Goal: Transaction & Acquisition: Purchase product/service

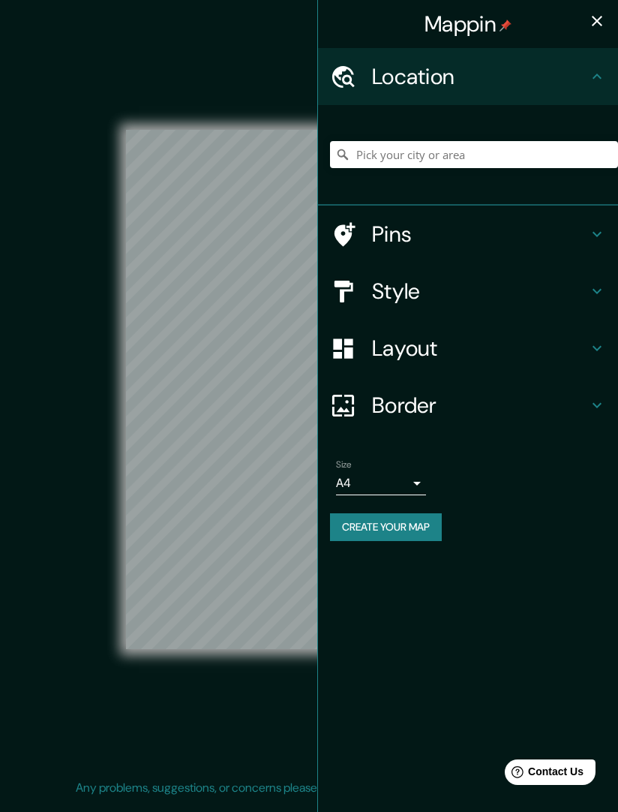
click at [434, 286] on h4 "Style" at bounding box center [480, 291] width 216 height 27
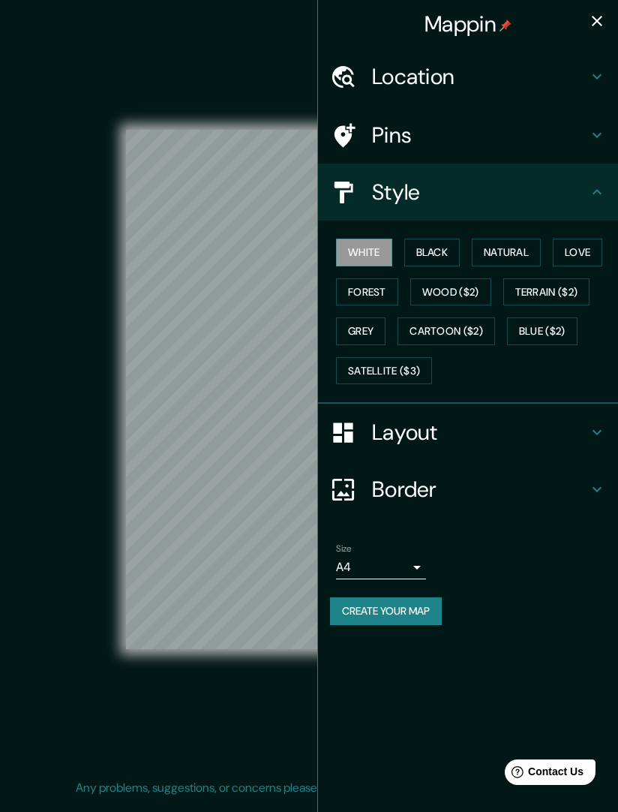
click at [400, 430] on h4 "Layout" at bounding box center [480, 432] width 216 height 27
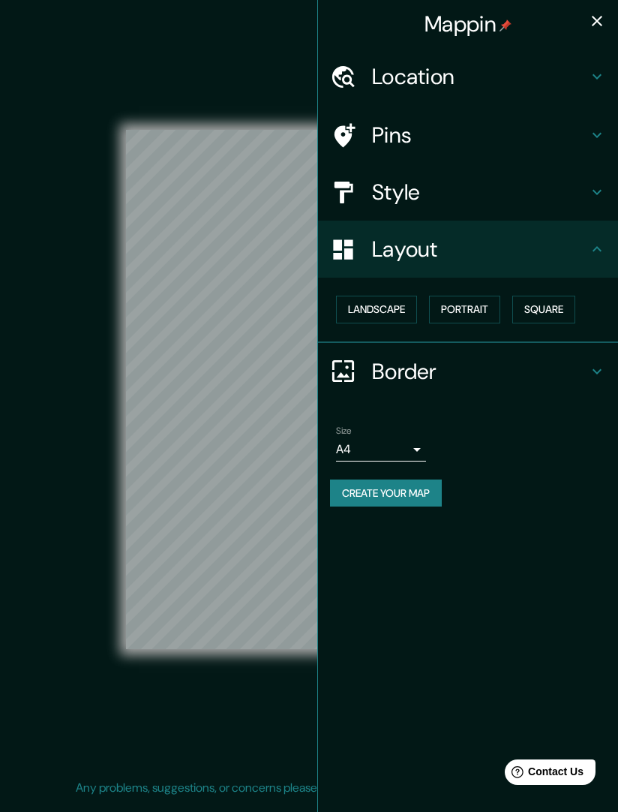
click at [379, 302] on button "Landscape" at bounding box center [376, 310] width 81 height 28
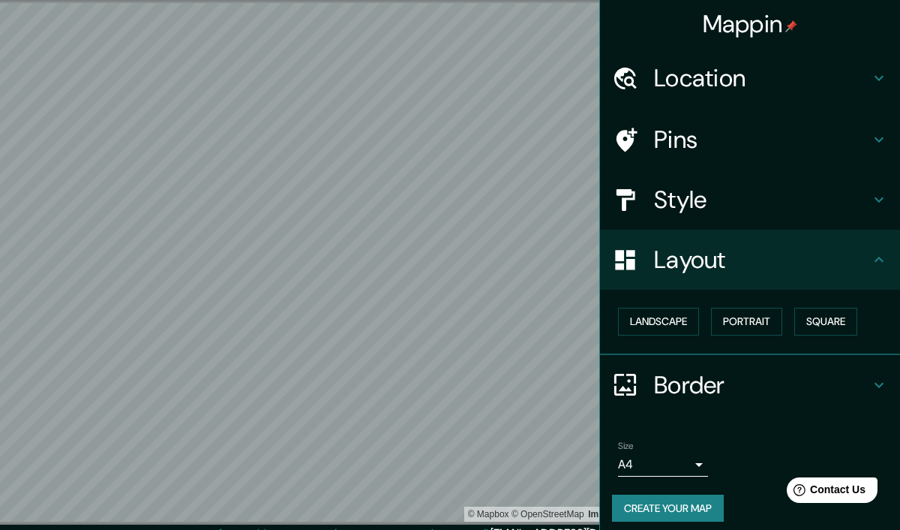
click at [818, 67] on h4 "Location" at bounding box center [762, 78] width 216 height 30
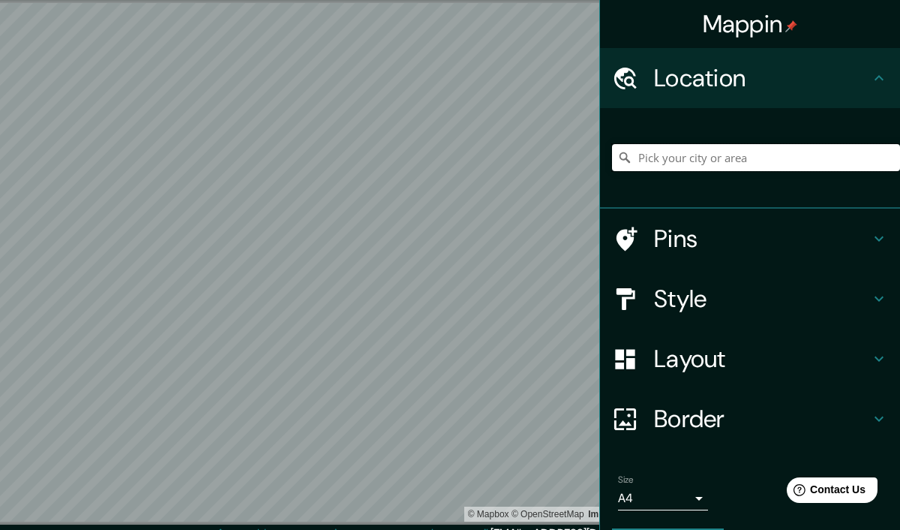
click at [715, 158] on input "Pick your city or area" at bounding box center [756, 157] width 288 height 27
type input "A"
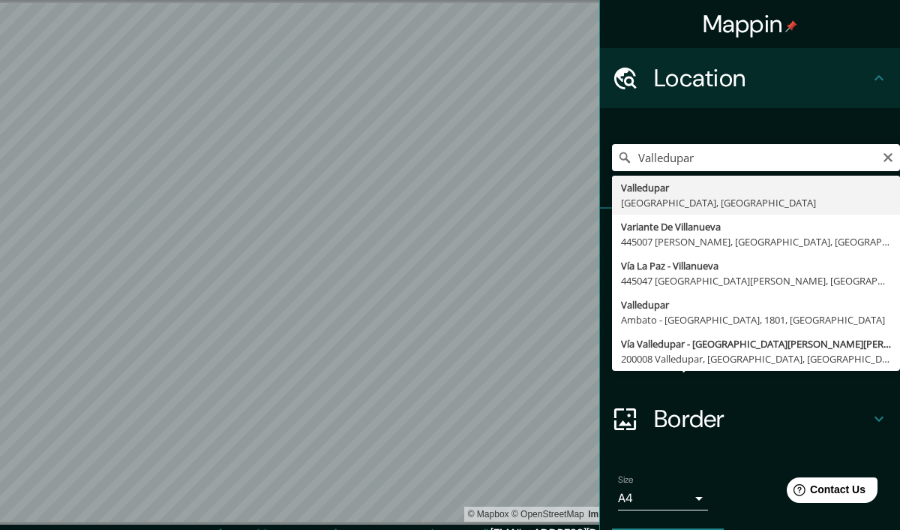
type input "Valledupar, [GEOGRAPHIC_DATA], [GEOGRAPHIC_DATA]"
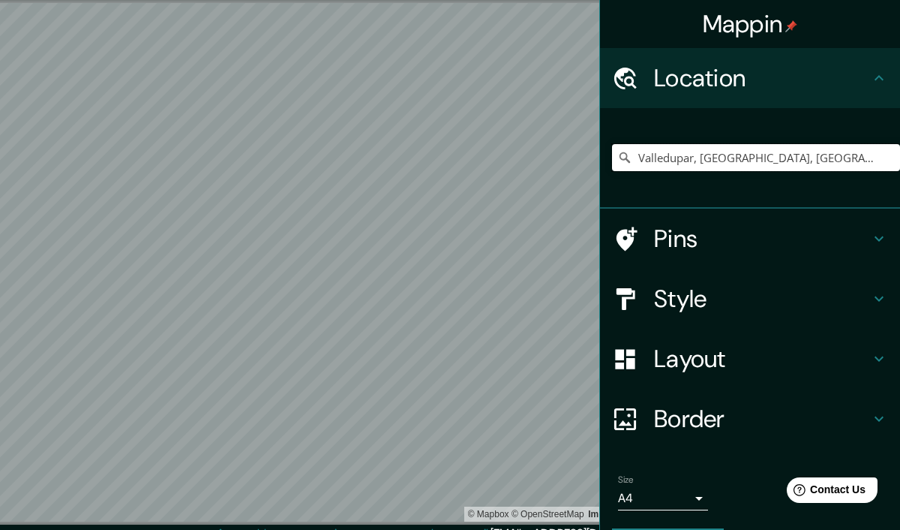
click at [748, 297] on h4 "Style" at bounding box center [762, 299] width 216 height 30
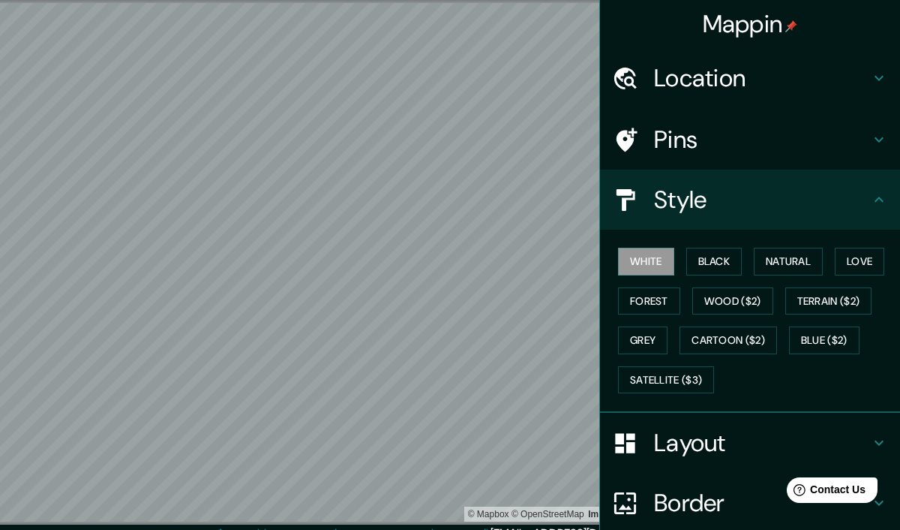
click at [806, 264] on button "Natural" at bounding box center [788, 262] width 69 height 28
click at [872, 27] on div "Mappin" at bounding box center [750, 24] width 300 height 48
click at [877, 24] on div "Mappin" at bounding box center [750, 24] width 300 height 48
click at [876, 24] on div "Mappin" at bounding box center [750, 24] width 300 height 48
click at [710, 508] on h4 "Border" at bounding box center [762, 503] width 216 height 30
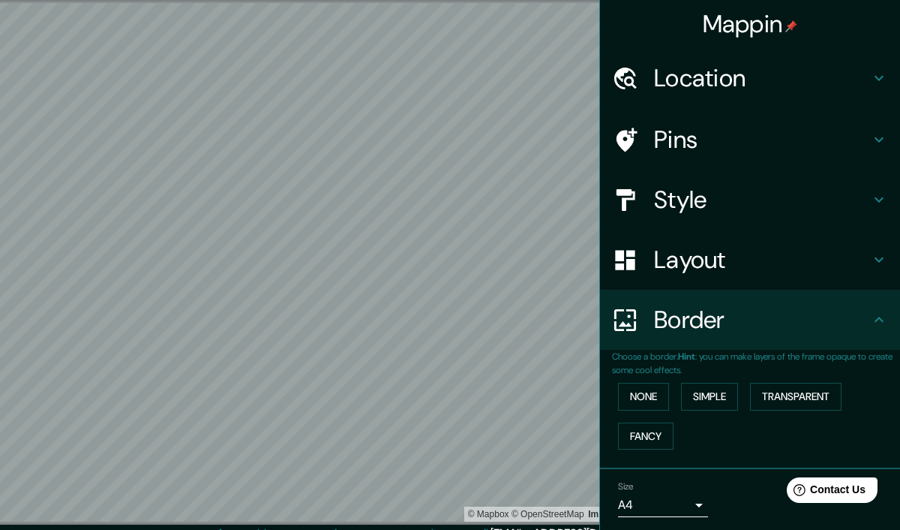
click at [659, 425] on button "Fancy" at bounding box center [646, 436] width 56 height 28
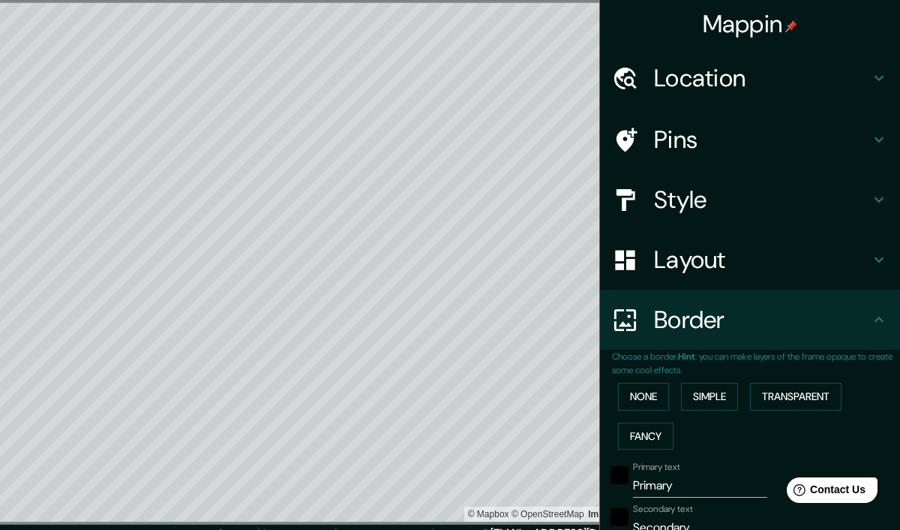
click at [662, 386] on button "None" at bounding box center [643, 397] width 51 height 28
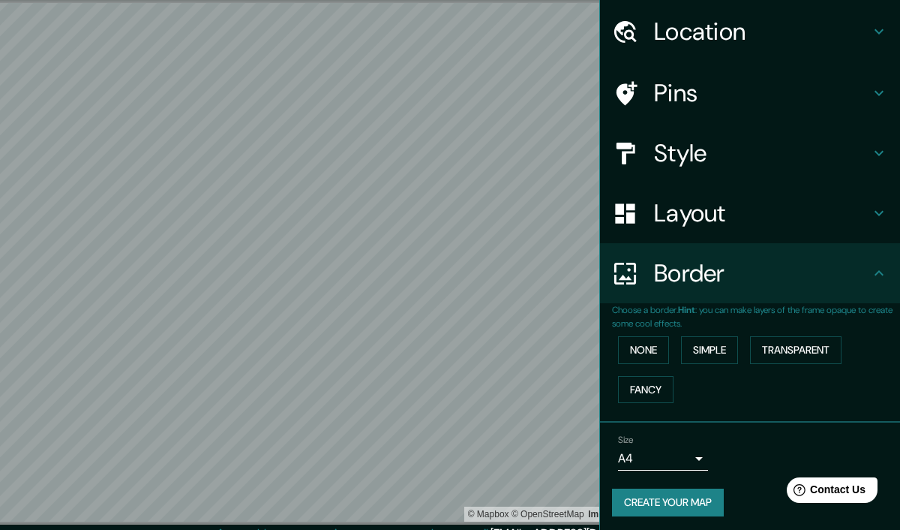
scroll to position [46, 0]
click at [698, 456] on body "Mappin Location [GEOGRAPHIC_DATA], [GEOGRAPHIC_DATA], [GEOGRAPHIC_DATA] Pins St…" at bounding box center [450, 265] width 900 height 530
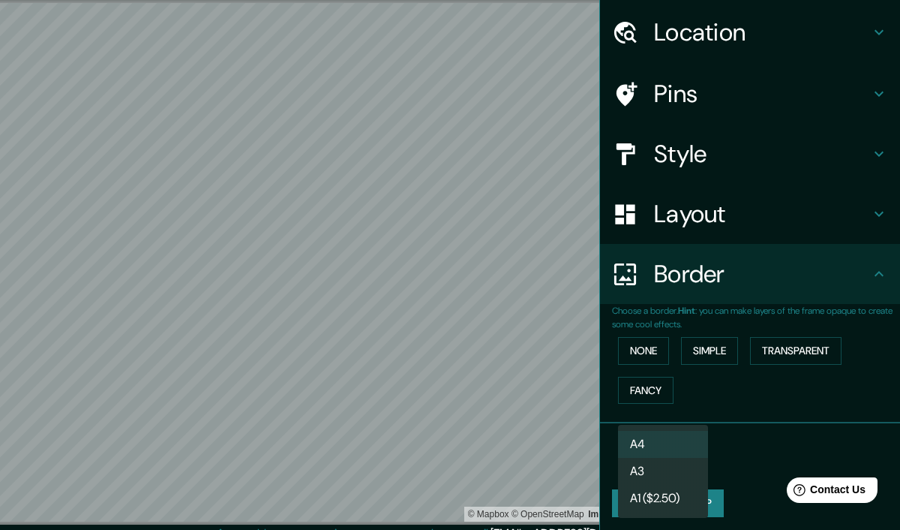
click at [678, 467] on li "A3" at bounding box center [663, 471] width 90 height 27
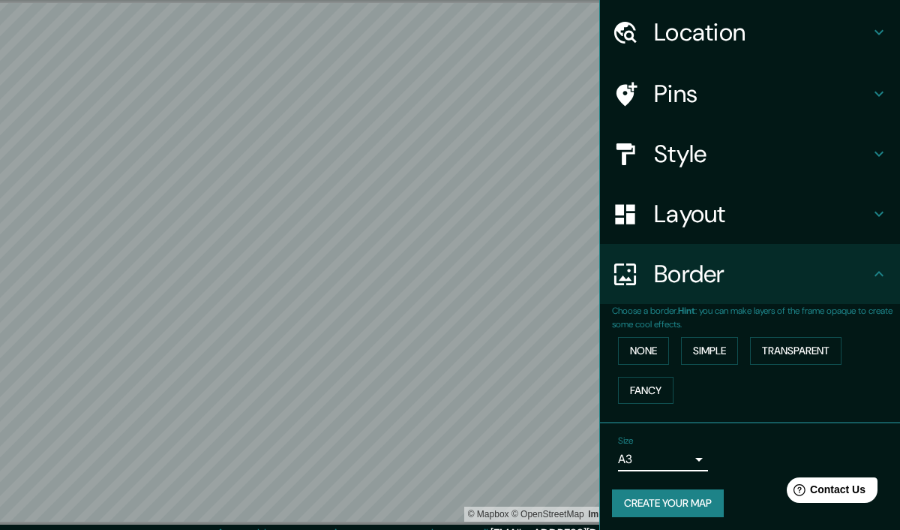
click at [699, 449] on body "Mappin Location [GEOGRAPHIC_DATA], [GEOGRAPHIC_DATA], [GEOGRAPHIC_DATA] Pins St…" at bounding box center [450, 265] width 900 height 530
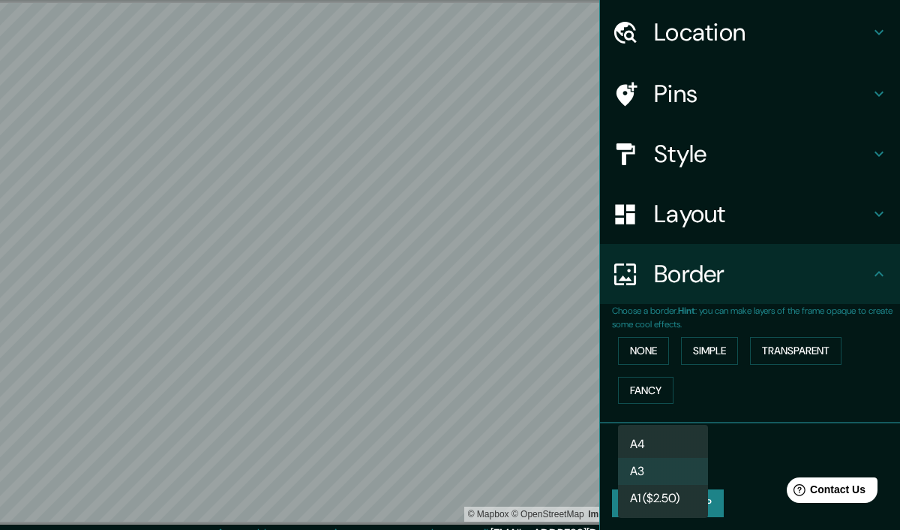
click at [684, 443] on li "A4" at bounding box center [663, 444] width 90 height 27
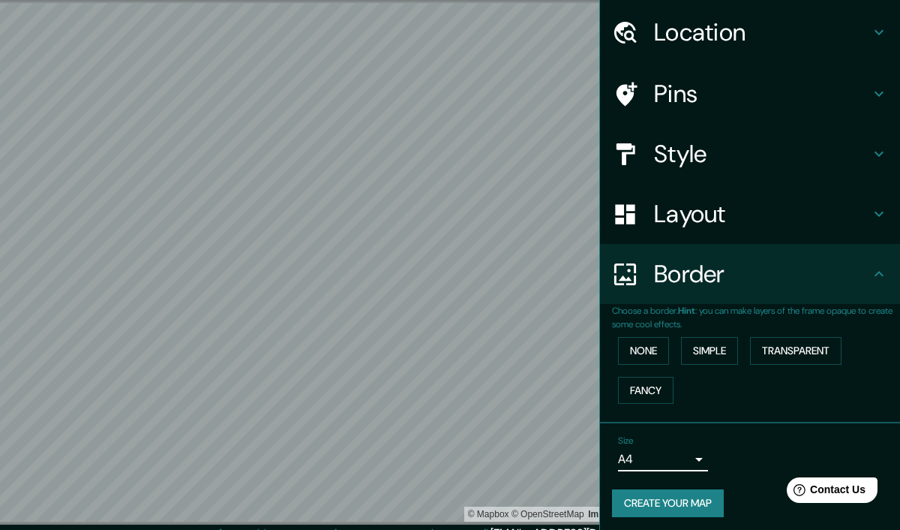
click at [782, 206] on h4 "Layout" at bounding box center [762, 214] width 216 height 30
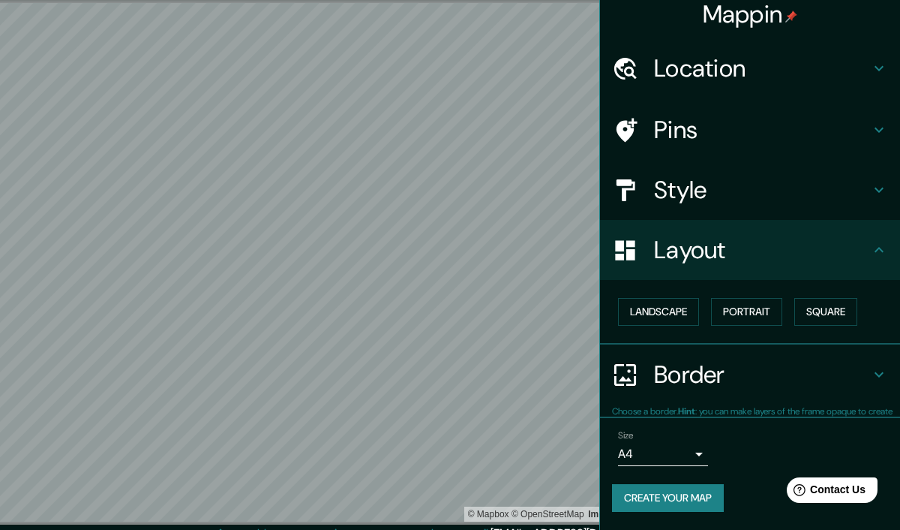
scroll to position [5, 0]
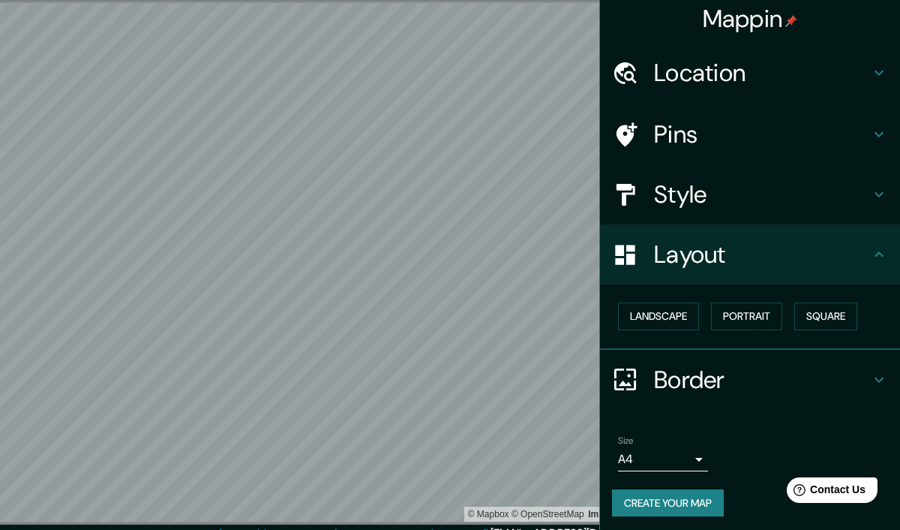
click at [794, 191] on h4 "Style" at bounding box center [762, 194] width 216 height 30
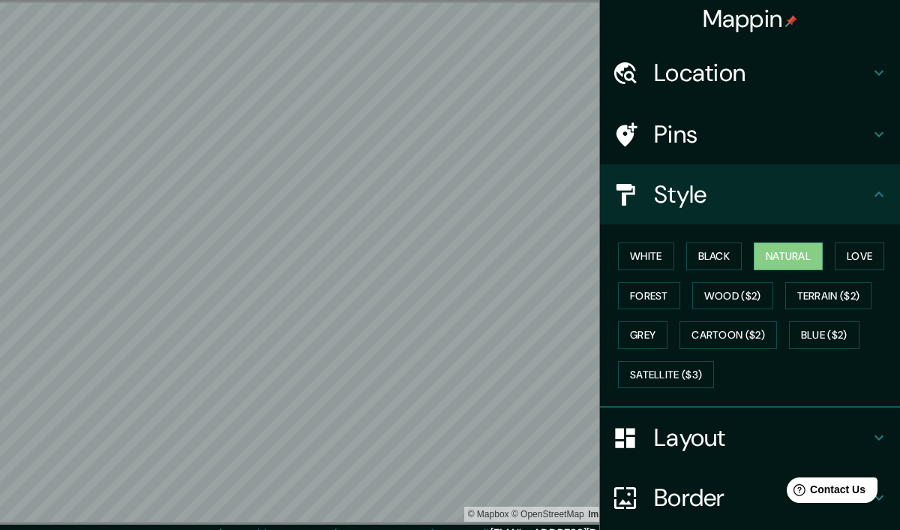
click at [799, 134] on h4 "Pins" at bounding box center [762, 134] width 216 height 30
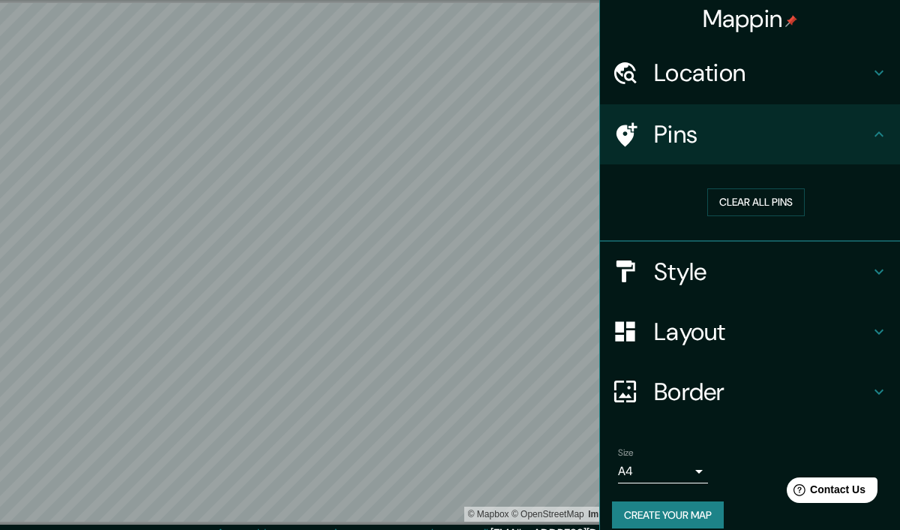
click at [834, 132] on h4 "Pins" at bounding box center [762, 134] width 216 height 30
click at [858, 131] on h4 "Pins" at bounding box center [762, 134] width 216 height 30
click at [894, 126] on div "Pins" at bounding box center [750, 134] width 300 height 60
click at [891, 138] on div "Pins" at bounding box center [750, 134] width 300 height 60
click at [828, 43] on div "Location" at bounding box center [750, 73] width 300 height 60
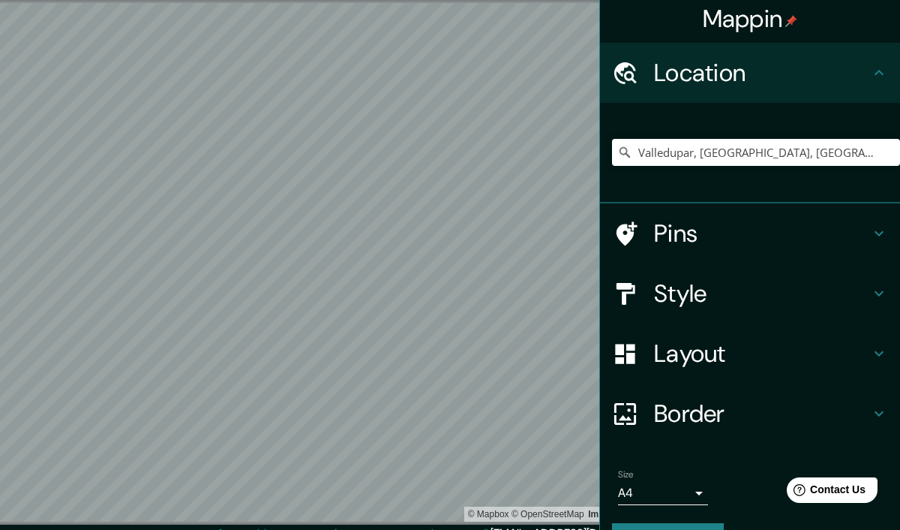
click at [891, 70] on div "Location" at bounding box center [750, 73] width 300 height 60
click at [842, 236] on h4 "Pins" at bounding box center [762, 233] width 216 height 30
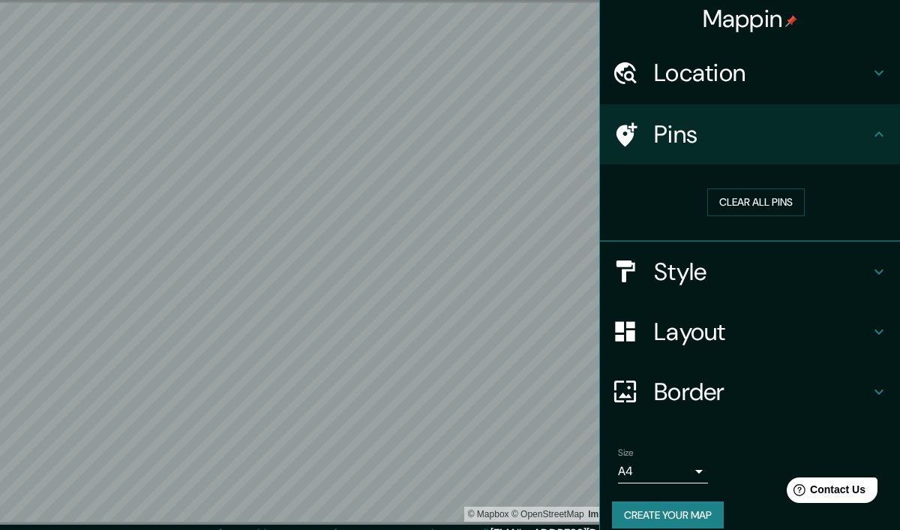
click at [842, 257] on h4 "Style" at bounding box center [762, 272] width 216 height 30
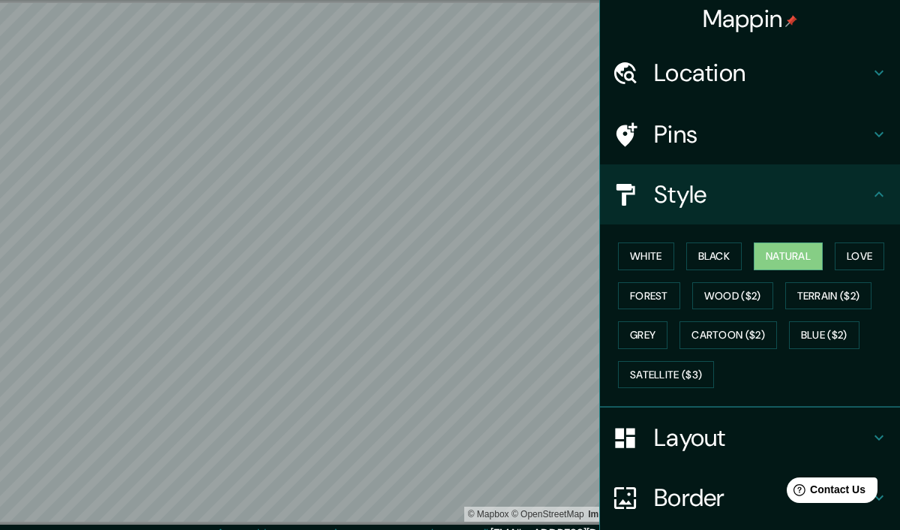
click at [754, 25] on h4 "Mappin" at bounding box center [750, 19] width 95 height 30
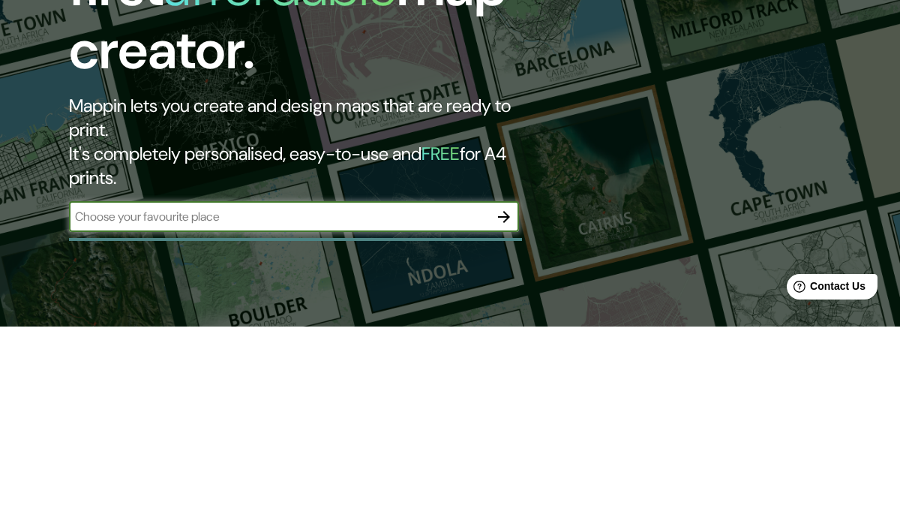
scroll to position [203, 0]
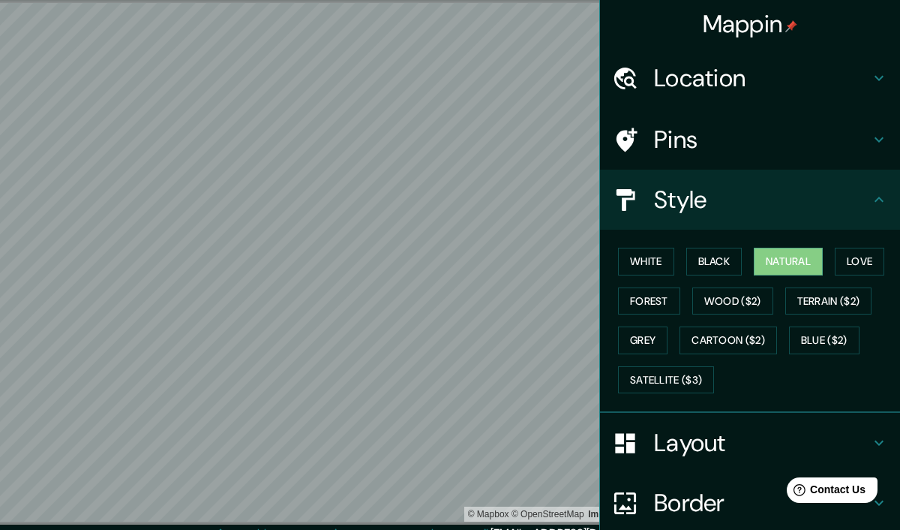
click at [785, 86] on h4 "Location" at bounding box center [762, 78] width 216 height 30
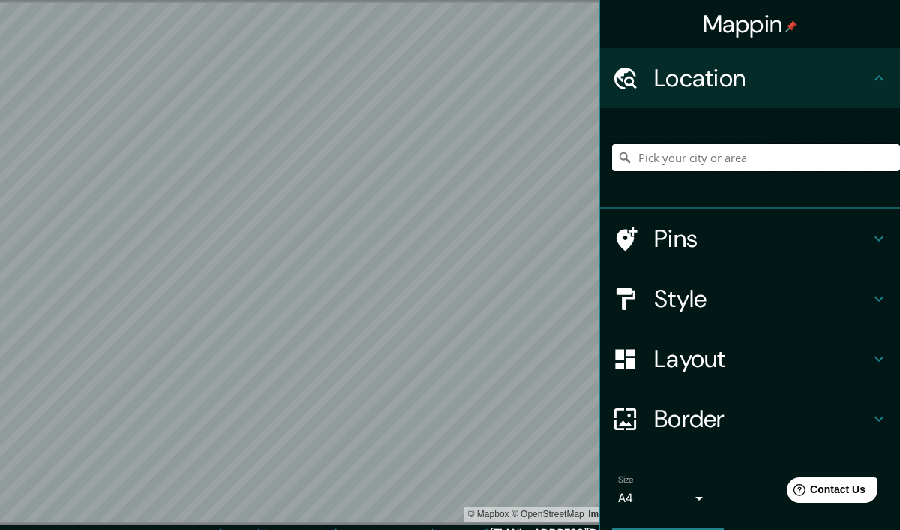
click at [758, 151] on input "Pick your city or area" at bounding box center [756, 157] width 288 height 27
click at [648, 164] on input "Pick your city or area" at bounding box center [756, 157] width 288 height 27
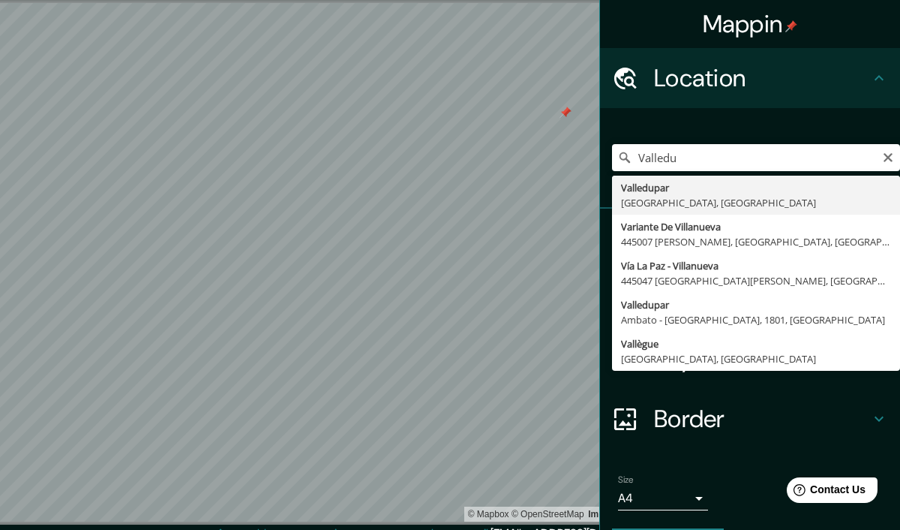
type input "Valledupar, [GEOGRAPHIC_DATA], [GEOGRAPHIC_DATA]"
